Goal: Find specific page/section: Find specific page/section

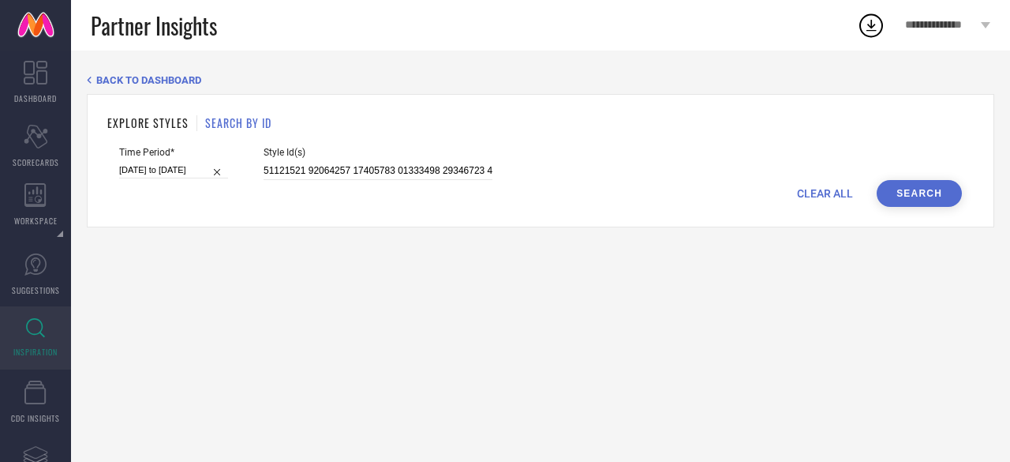
click at [294, 162] on div at bounding box center [378, 171] width 229 height 18
click at [298, 178] on input at bounding box center [378, 171] width 229 height 18
drag, startPoint x: 260, startPoint y: 173, endPoint x: 684, endPoint y: 202, distance: 424.7
click at [684, 202] on form "Time Period* [DATE] to [DATE] Style Id(s) CLEAR ALL Search" at bounding box center [540, 177] width 866 height 60
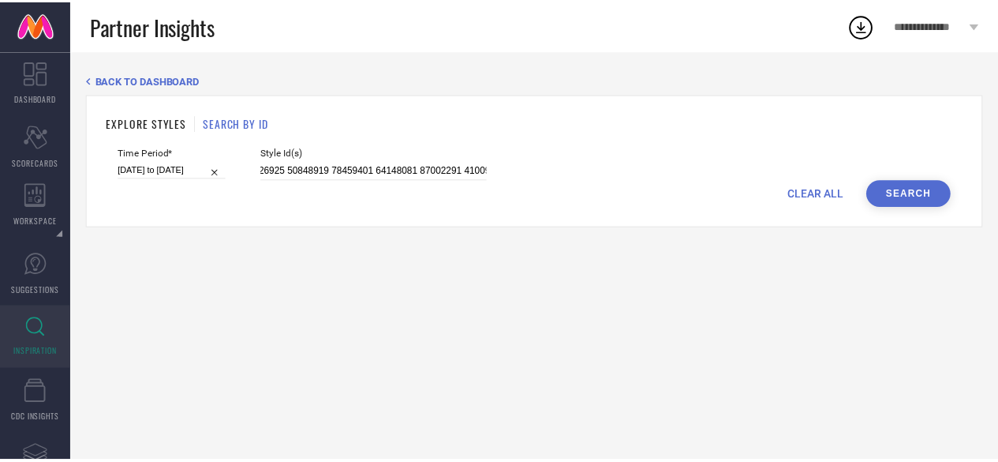
scroll to position [0, 0]
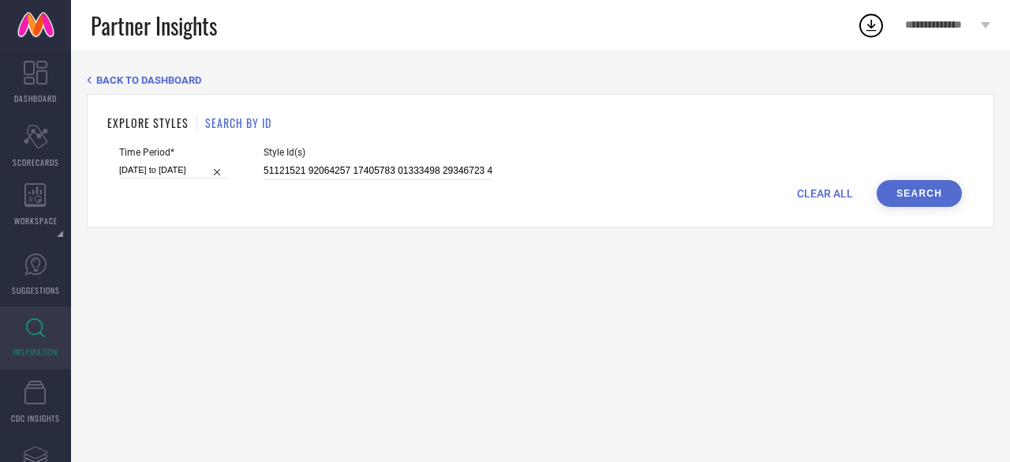
click at [684, 202] on div "CLEAR ALL Search" at bounding box center [540, 193] width 843 height 27
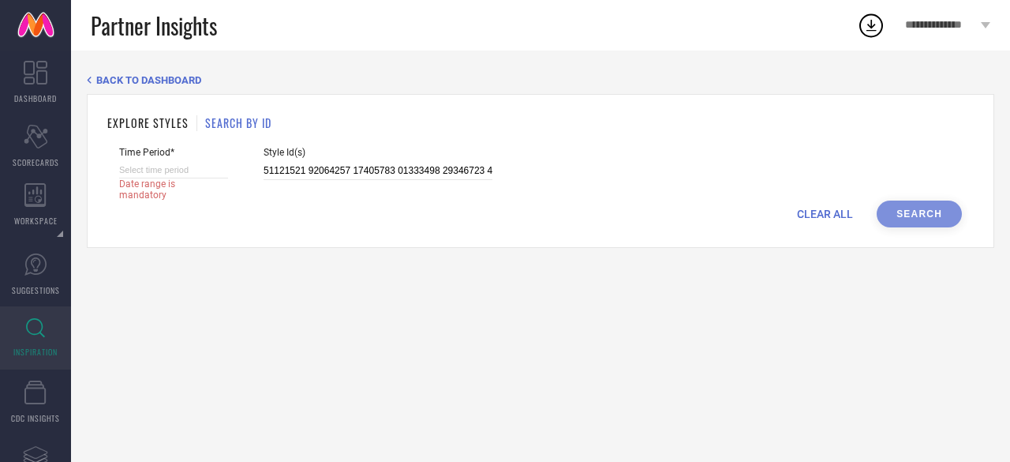
click at [155, 200] on span "Date range is mandatory" at bounding box center [166, 189] width 95 height 22
click at [178, 179] on span "Date range is mandatory" at bounding box center [166, 189] width 95 height 22
select select "7"
select select "2025"
select select "8"
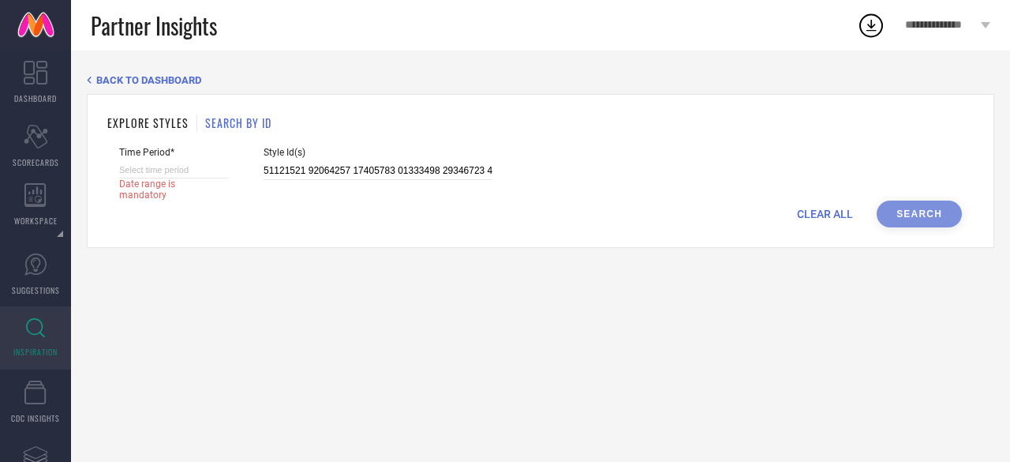
select select "2025"
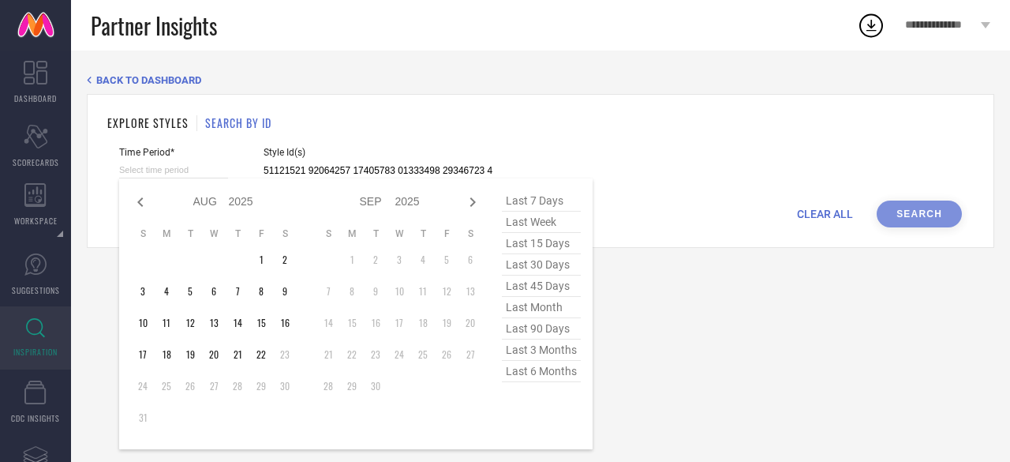
click at [186, 170] on input at bounding box center [173, 170] width 109 height 17
click at [551, 373] on span "last 6 months" at bounding box center [541, 371] width 79 height 21
type input "[DATE] to [DATE]"
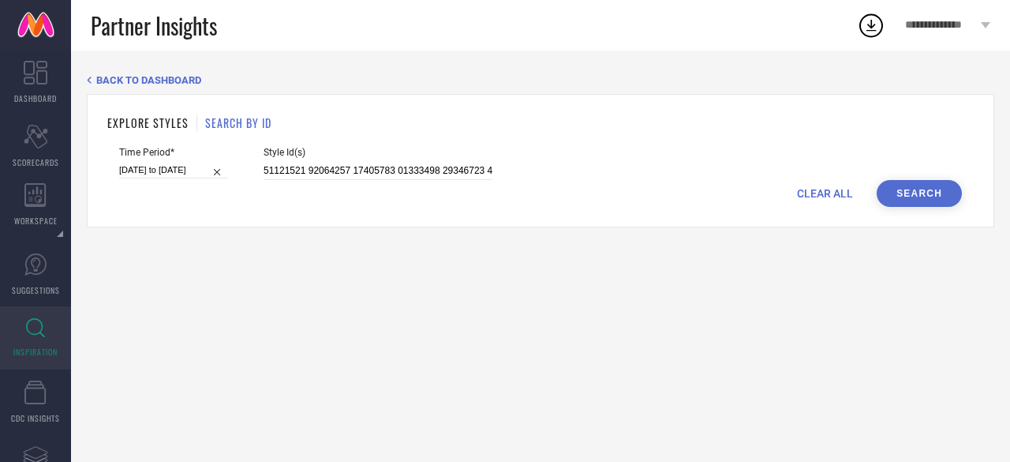
click at [819, 188] on span "CLEAR ALL" at bounding box center [825, 193] width 56 height 13
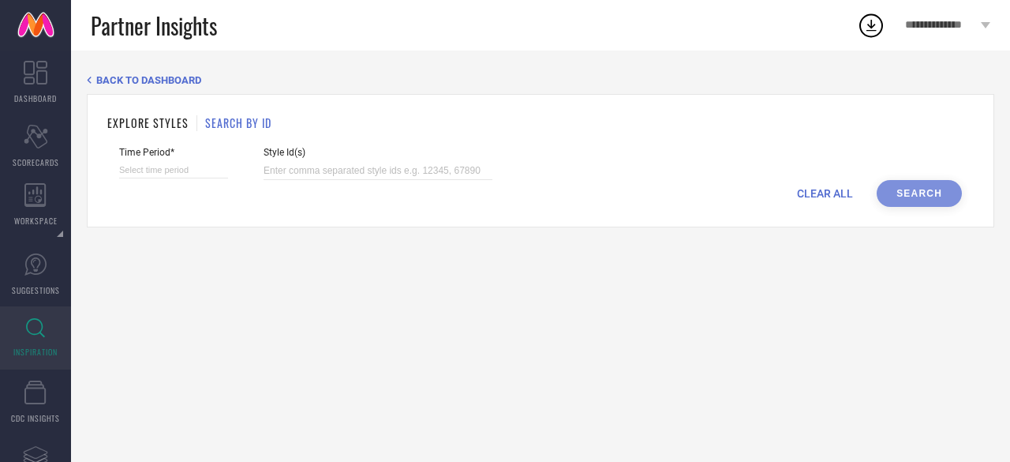
click at [151, 171] on input at bounding box center [173, 170] width 109 height 17
select select "7"
select select "2025"
select select "8"
select select "2025"
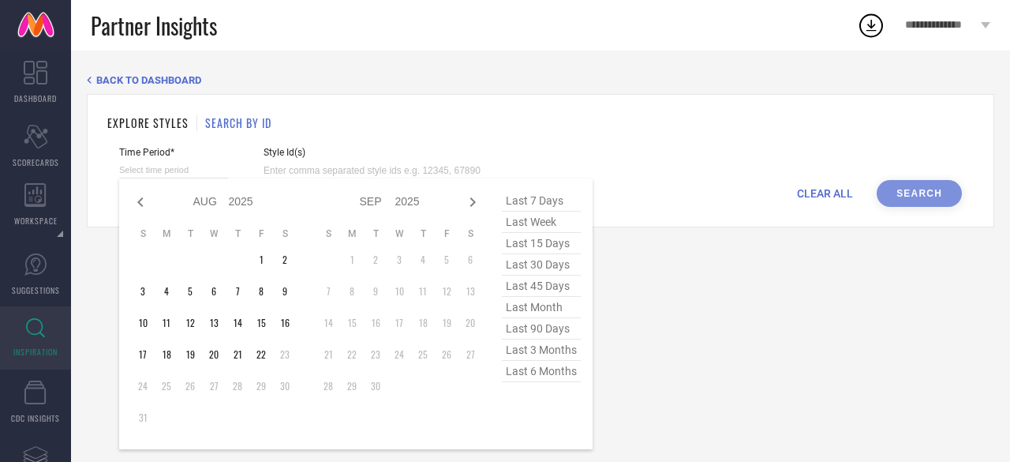
click at [521, 375] on span "last 6 months" at bounding box center [541, 371] width 79 height 21
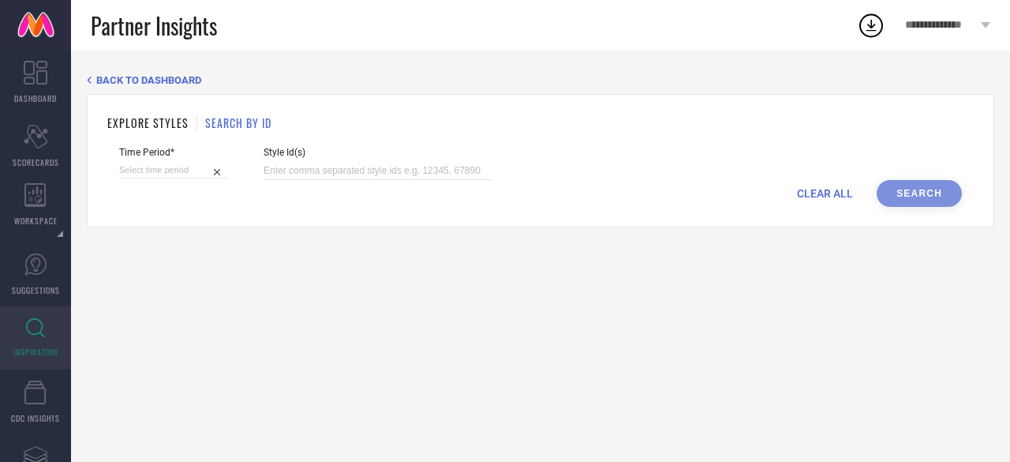
type input "[DATE] to [DATE]"
click at [315, 171] on input at bounding box center [378, 171] width 229 height 18
paste input "30913911,32453905,33646410,"
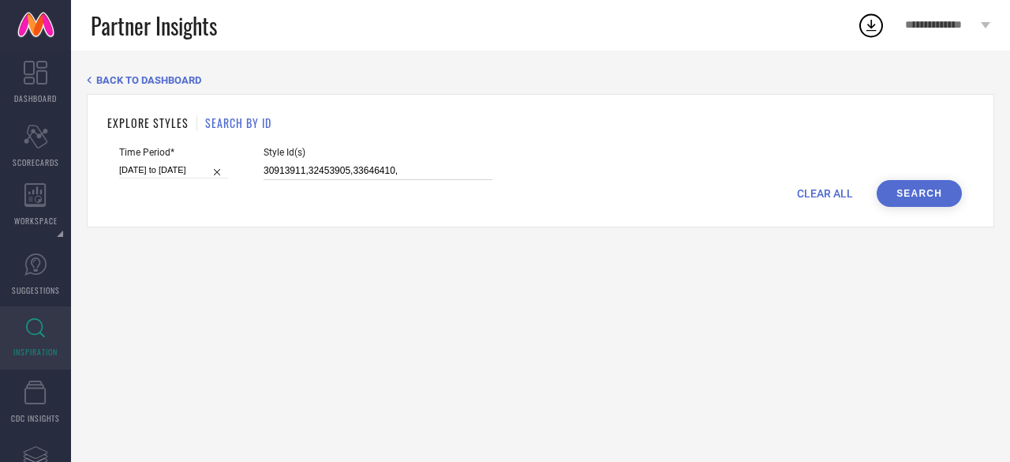
type input "30913911,32453905,33646410,"
click at [912, 196] on button "Search" at bounding box center [919, 193] width 85 height 27
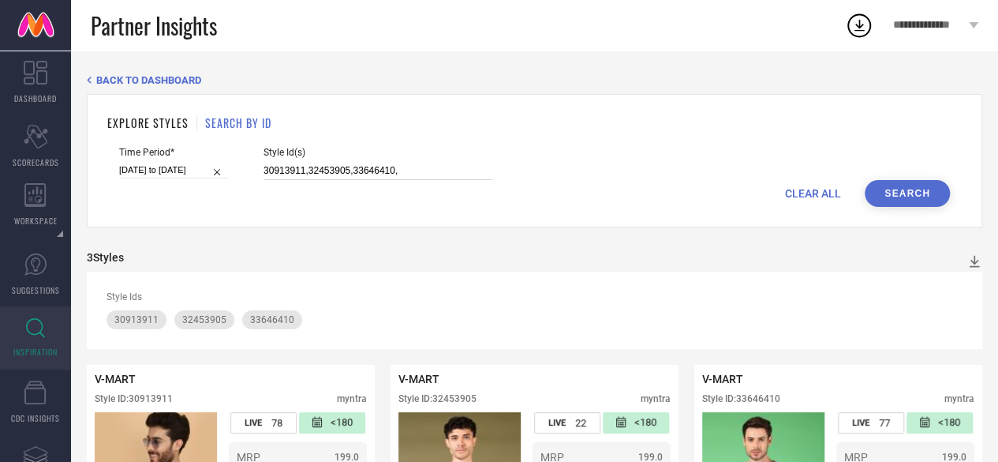
click at [406, 170] on input "30913911,32453905,33646410," at bounding box center [378, 171] width 229 height 18
paste input "22695334,22695444,22695148,31287551,33153672,33153672,24724362,"
type input "30913911,32453905,33646410,22695334,22695444,22695148,31287551,33153672,3315367…"
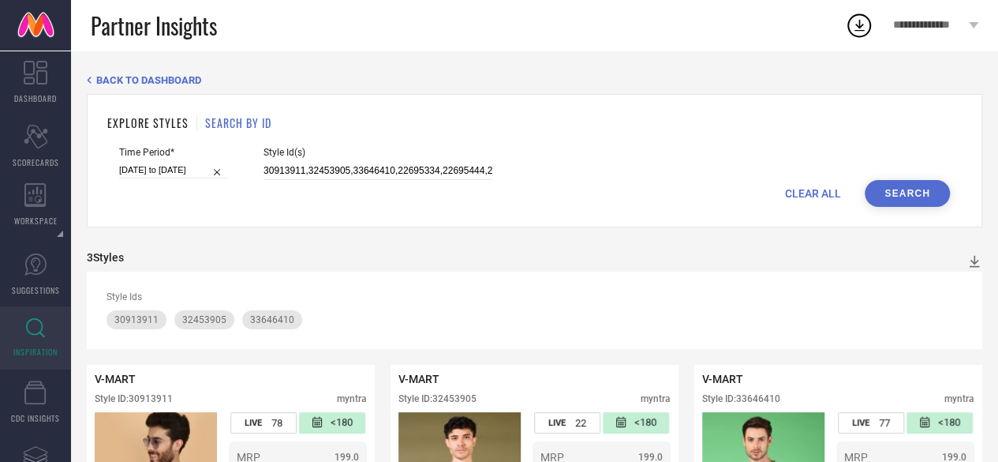
click at [922, 202] on button "Search" at bounding box center [907, 193] width 85 height 27
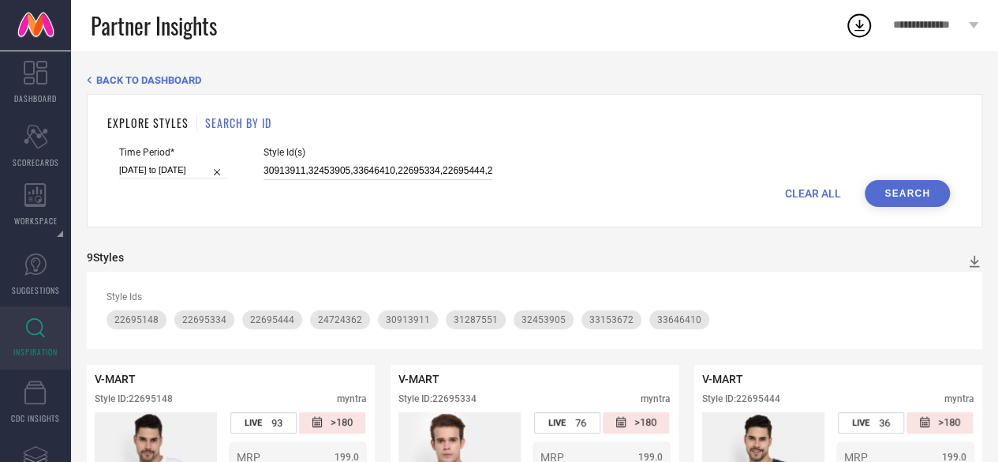
click at [437, 168] on input "30913911,32453905,33646410,22695334,22695444,22695148,31287551,33153672,3315367…" at bounding box center [378, 171] width 229 height 18
drag, startPoint x: 260, startPoint y: 168, endPoint x: 1007, endPoint y: 174, distance: 747.2
click at [998, 174] on html "**********" at bounding box center [499, 231] width 998 height 462
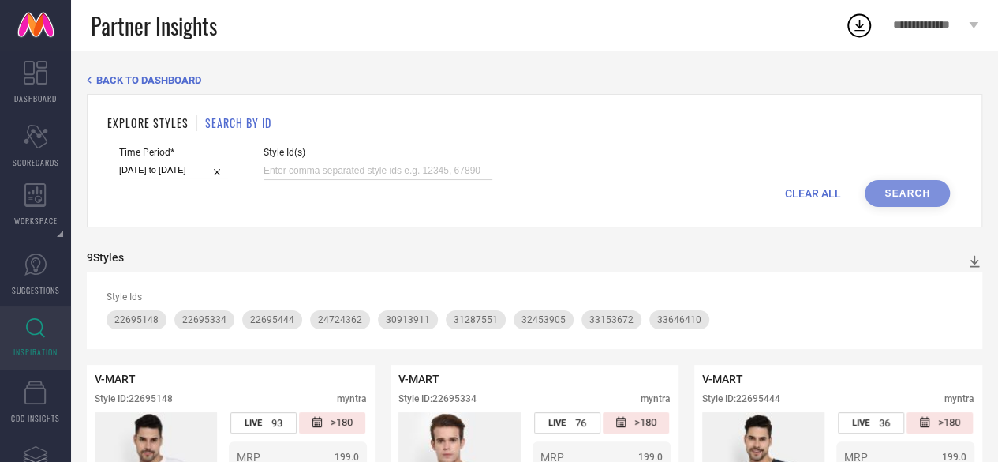
paste input "31287047,32824528,34025136,33097018,31261801,30100780,31430001,29937292,3332130…"
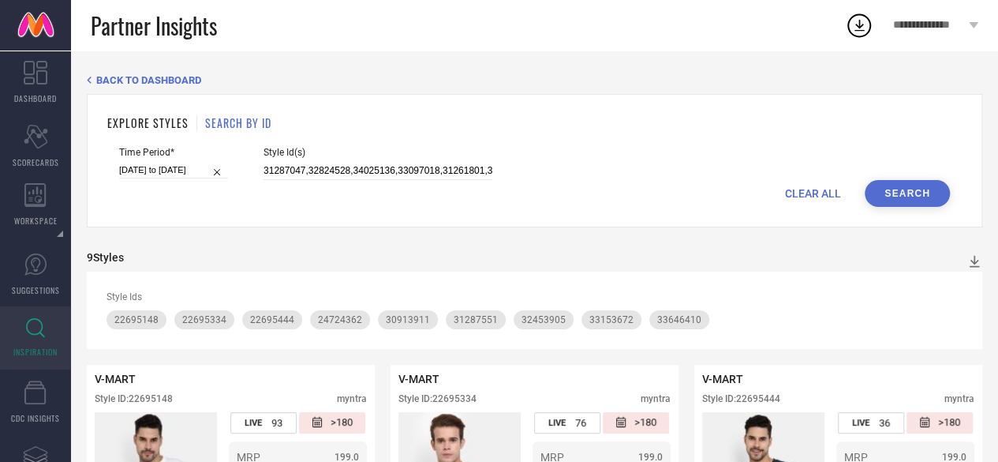
click at [914, 196] on button "Search" at bounding box center [907, 193] width 85 height 27
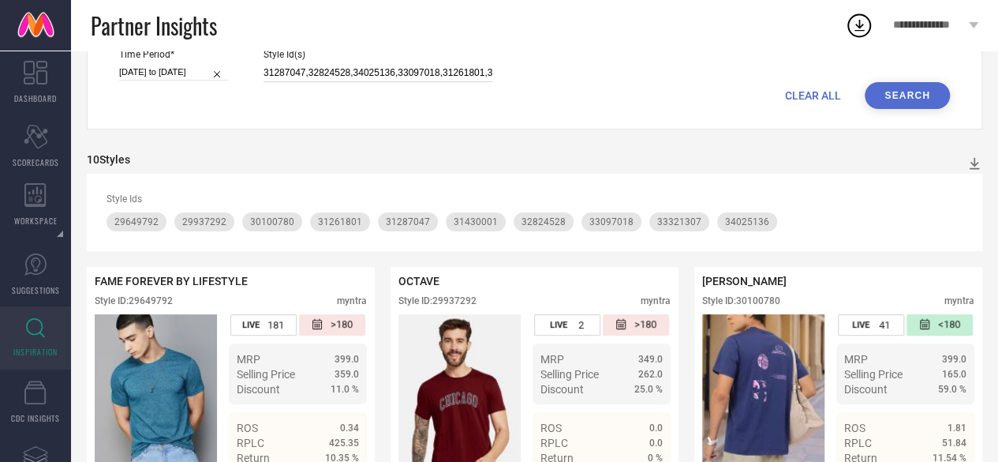
scroll to position [0, 303]
drag, startPoint x: 262, startPoint y: 73, endPoint x: 787, endPoint y: 71, distance: 525.5
click at [787, 71] on div "Time Period* [DATE] to [DATE] Style Id(s) 31287047,32824528,34025136,33097018,3…" at bounding box center [534, 65] width 831 height 33
paste input "27782400,30101962,31430028,1222290,279286"
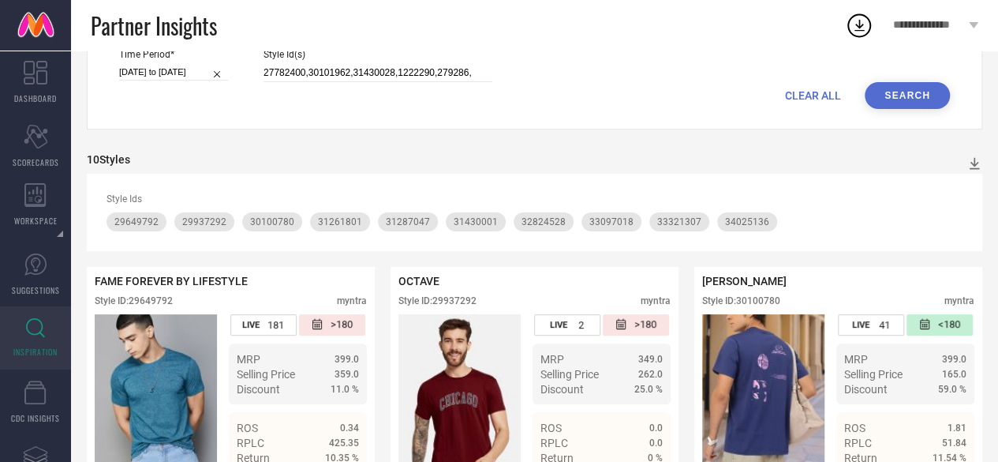
click at [920, 100] on button "Search" at bounding box center [907, 95] width 85 height 27
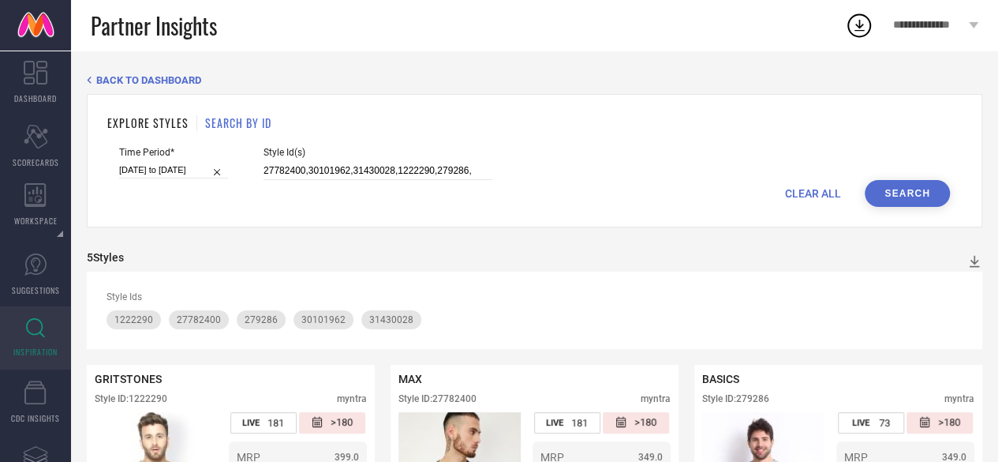
drag, startPoint x: 258, startPoint y: 169, endPoint x: 500, endPoint y: 161, distance: 242.4
click at [562, 155] on div "Time Period* [DATE] to [DATE] Style Id(s) 27782400,30101962,31430028,1222290,27…" at bounding box center [534, 163] width 831 height 33
click at [267, 169] on input "27782400,30101962,31430028,1222290,279286," at bounding box center [378, 171] width 229 height 18
paste input "33082384,31403490,34456861,29451322,31150061,27093150"
type input "33082384,31403490,34456861,29451322,31150061,27093150,"
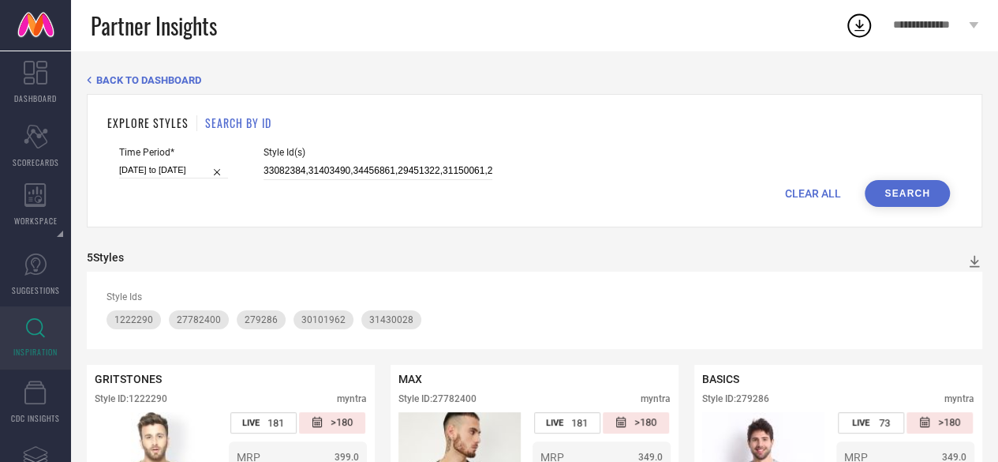
click at [914, 196] on button "Search" at bounding box center [907, 193] width 85 height 27
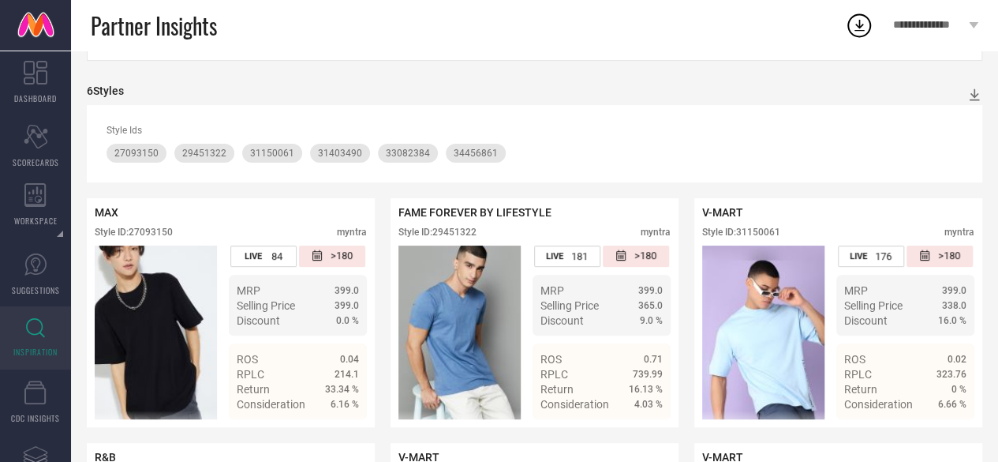
scroll to position [161, 0]
